Goal: Complete application form

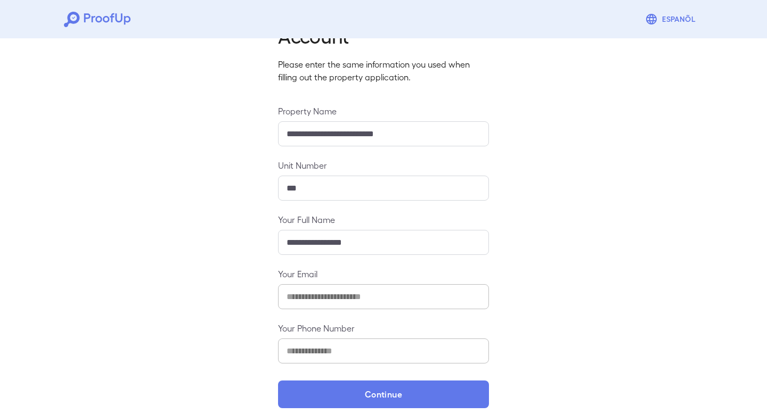
scroll to position [68, 0]
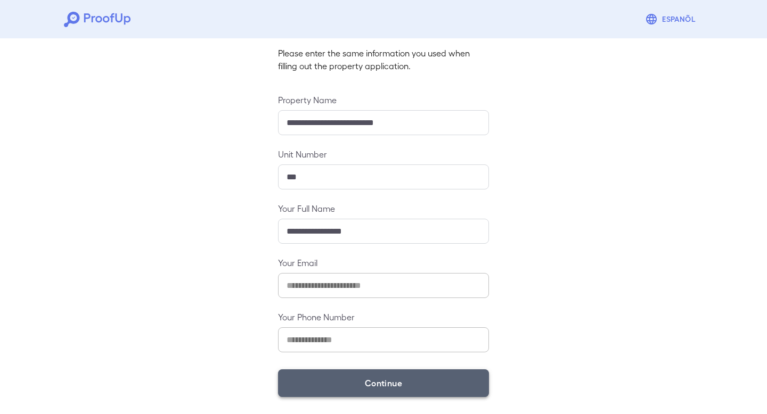
click at [365, 382] on button "Continue" at bounding box center [383, 384] width 211 height 28
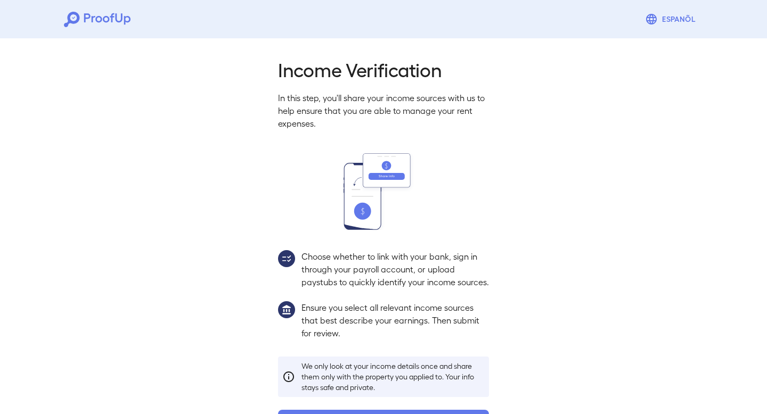
scroll to position [53, 0]
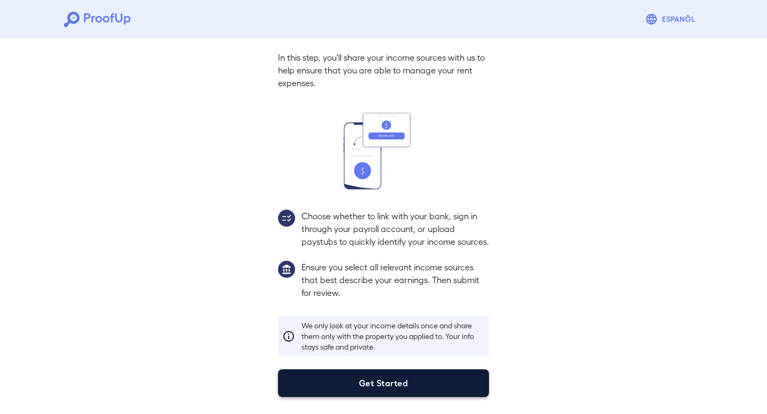
click at [397, 381] on button "Get Started" at bounding box center [383, 384] width 211 height 28
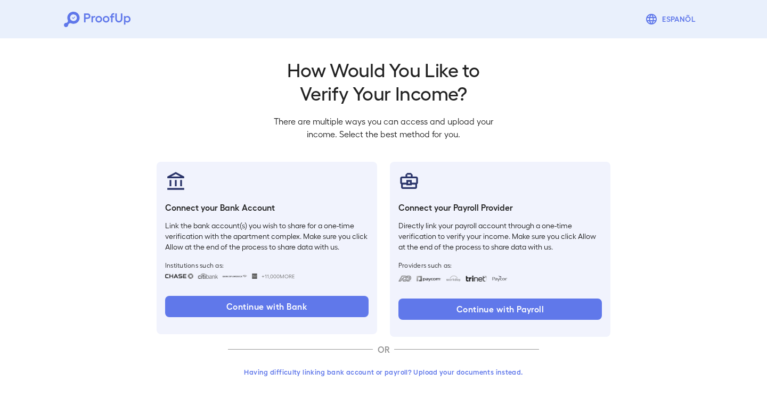
click at [345, 374] on button "Having difficulty linking bank account or payroll? Upload your documents instea…" at bounding box center [383, 372] width 311 height 19
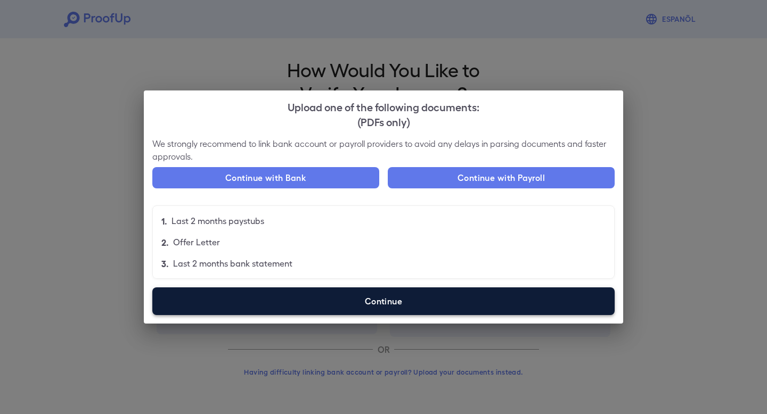
click at [360, 306] on label "Continue" at bounding box center [383, 302] width 462 height 28
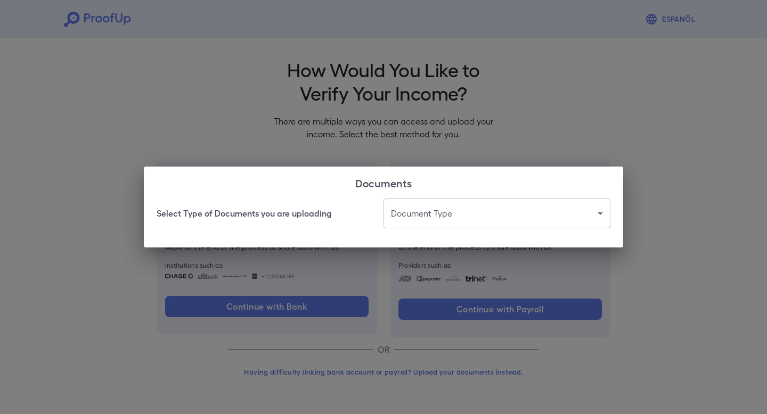
click at [503, 192] on h2 "Documents" at bounding box center [383, 183] width 479 height 32
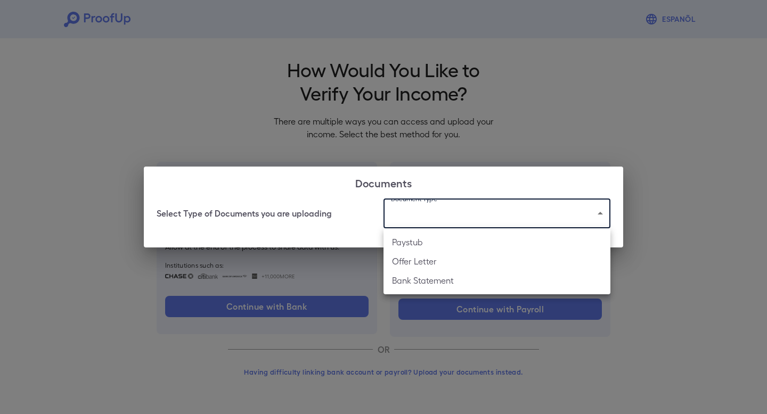
click at [474, 215] on body "Espanõl Go back How Would You Like to Verify Your Income? There are multiple wa…" at bounding box center [383, 203] width 767 height 407
click at [444, 247] on li "Paystub" at bounding box center [496, 242] width 227 height 19
type input "*******"
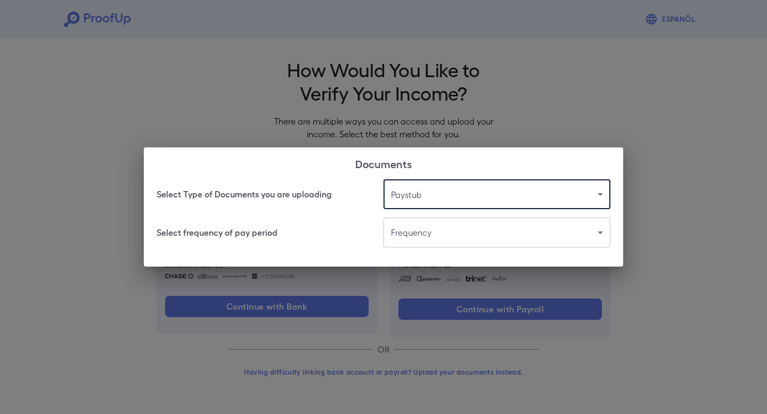
click at [448, 231] on body "Espanõl Go back How Would You Like to Verify Your Income? There are multiple wa…" at bounding box center [383, 203] width 767 height 407
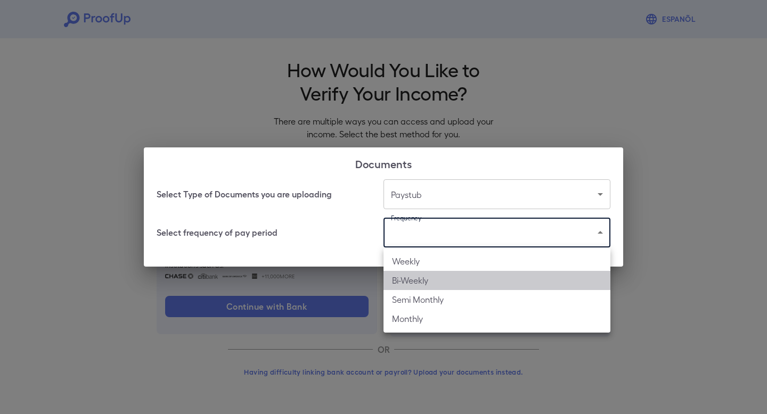
click at [434, 280] on li "Bi-Weekly" at bounding box center [496, 280] width 227 height 19
type input "*********"
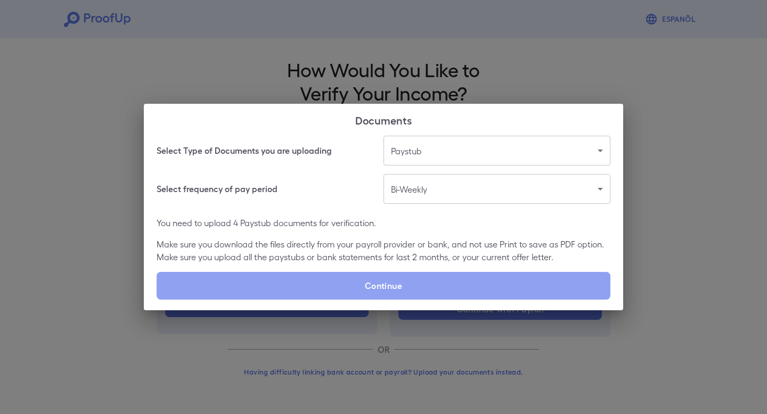
click at [434, 280] on label "Continue" at bounding box center [384, 286] width 454 height 28
click at [157, 299] on input "Continue" at bounding box center [157, 299] width 1 height 1
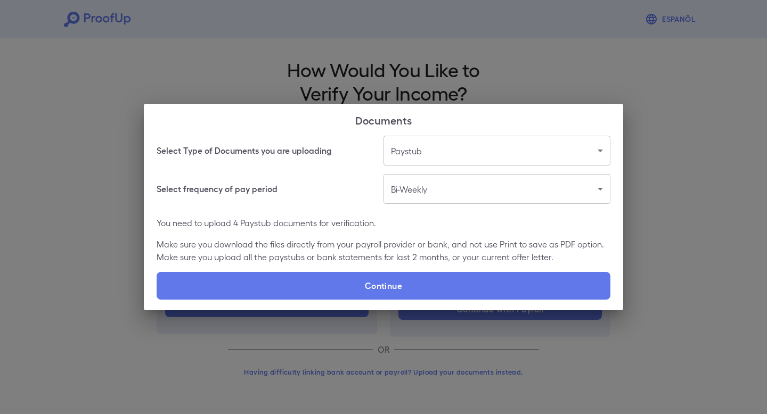
type input "**********"
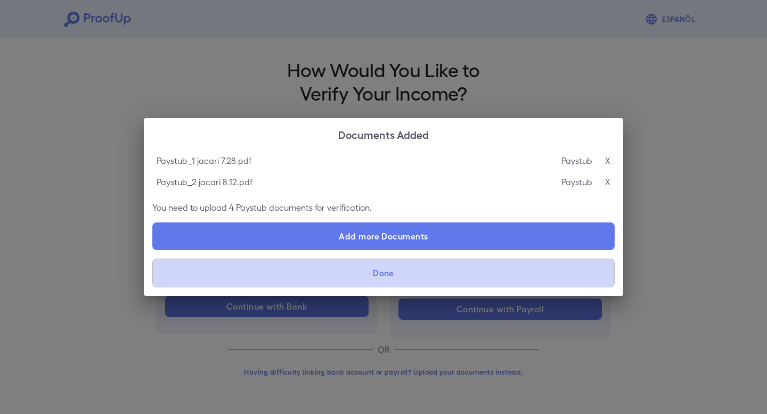
click at [448, 272] on button "Done" at bounding box center [383, 273] width 462 height 29
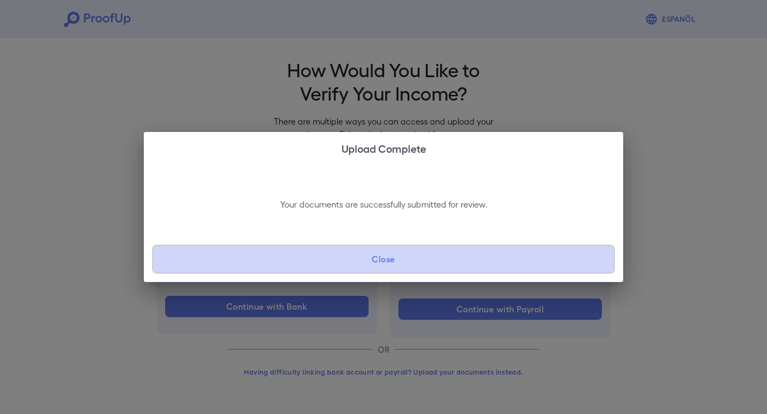
click at [445, 257] on button "Close" at bounding box center [383, 259] width 462 height 29
